Goal: Task Accomplishment & Management: Use online tool/utility

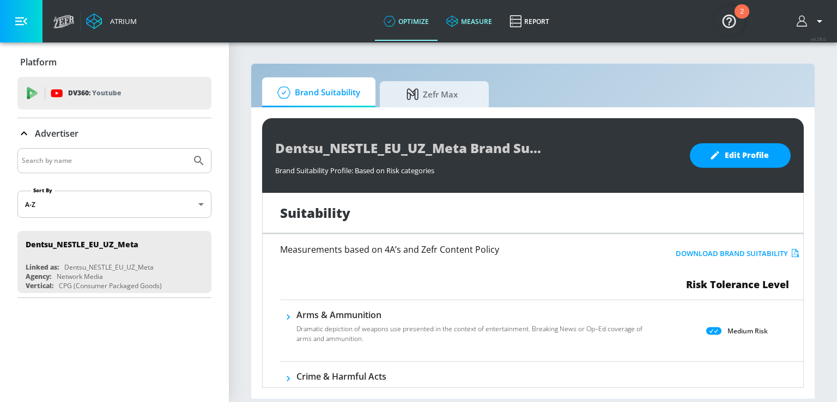
click at [489, 25] on link "measure" at bounding box center [468, 21] width 63 height 39
